Goal: Find specific page/section: Find specific page/section

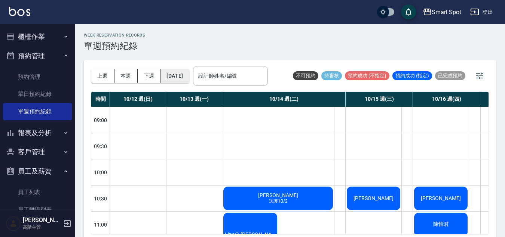
click at [184, 76] on button "[DATE]" at bounding box center [174, 76] width 28 height 14
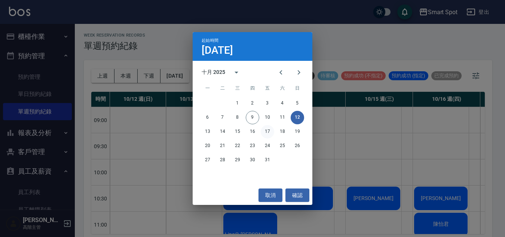
scroll to position [52, 112]
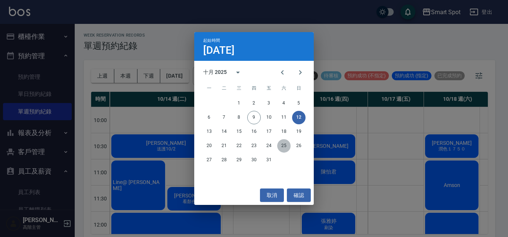
click at [282, 145] on button "25" at bounding box center [283, 145] width 13 height 13
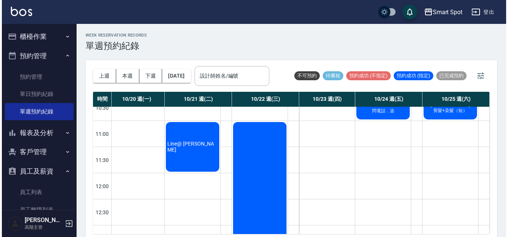
scroll to position [77, 63]
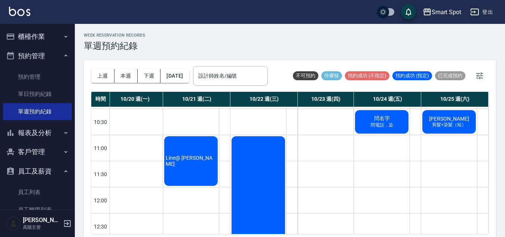
click at [50, 151] on button "客戶管理" at bounding box center [37, 151] width 69 height 19
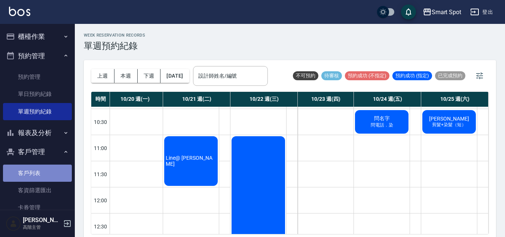
click at [53, 172] on link "客戶列表" at bounding box center [37, 173] width 69 height 17
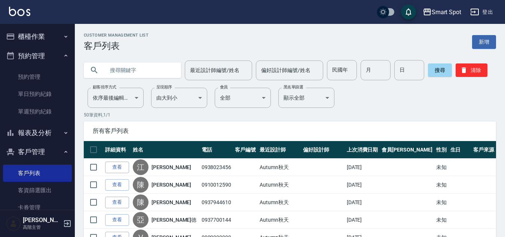
click at [119, 70] on input "text" at bounding box center [140, 70] width 70 height 20
type input "ㄐ"
type input "ㄇ"
type input "[PERSON_NAME]"
